Goal: Task Accomplishment & Management: Manage account settings

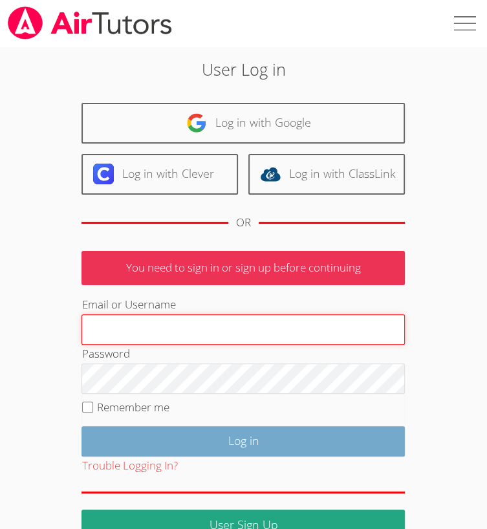
type input "[EMAIL_ADDRESS][DOMAIN_NAME]"
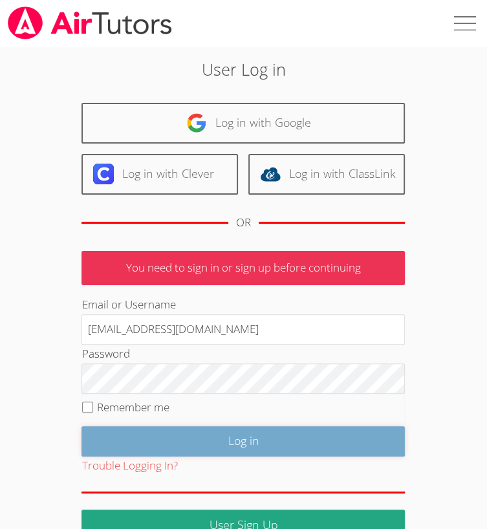
click at [223, 438] on input "Log in" at bounding box center [243, 441] width 323 height 30
